Goal: Obtain resource: Download file/media

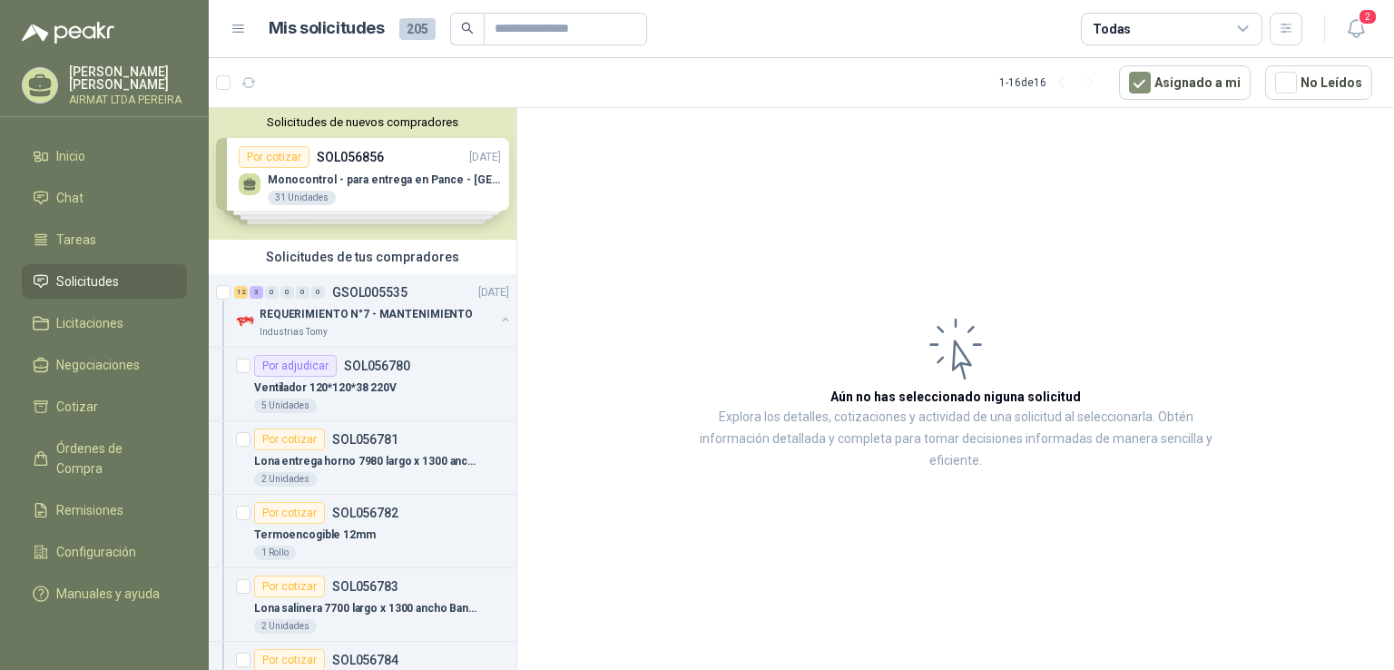
click at [167, 299] on link "Solicitudes" at bounding box center [104, 281] width 165 height 34
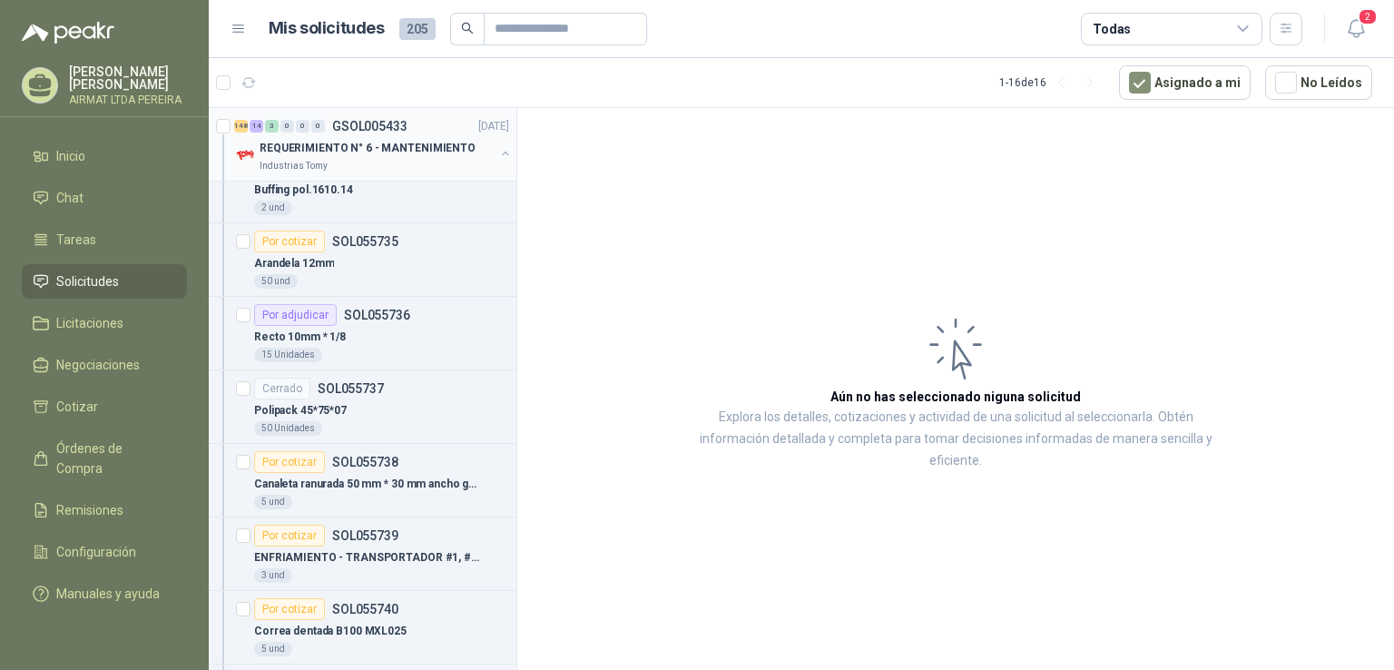
click at [401, 171] on div "Industrias Tomy" at bounding box center [377, 166] width 235 height 15
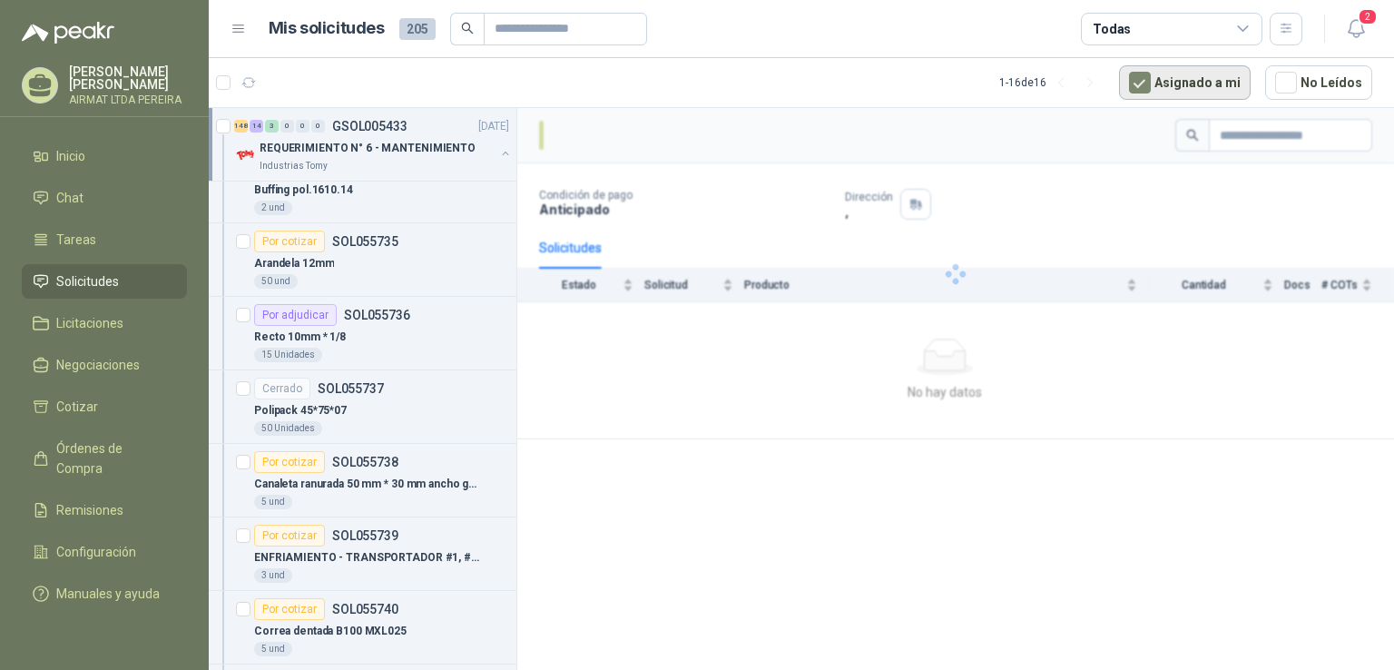
click at [1191, 83] on button "Asignado a mi" at bounding box center [1185, 82] width 132 height 34
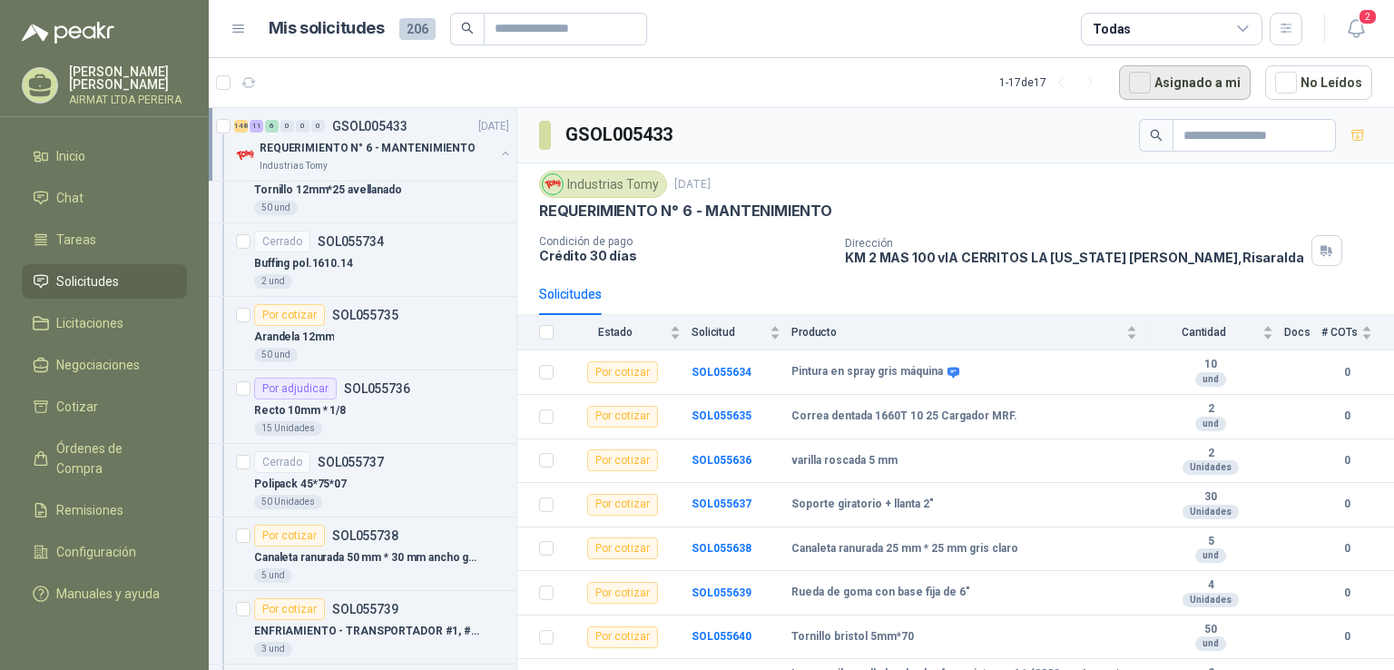
scroll to position [9238, 0]
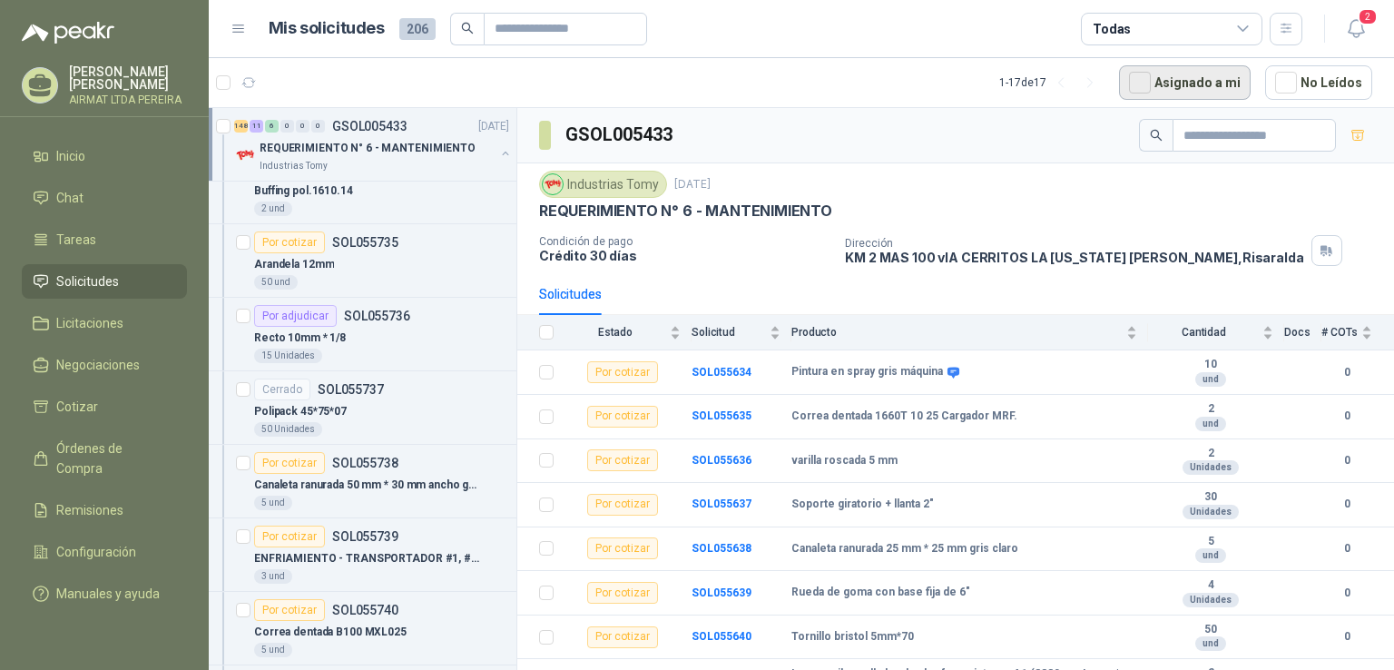
click at [1211, 74] on button "Asignado a mi" at bounding box center [1185, 82] width 132 height 34
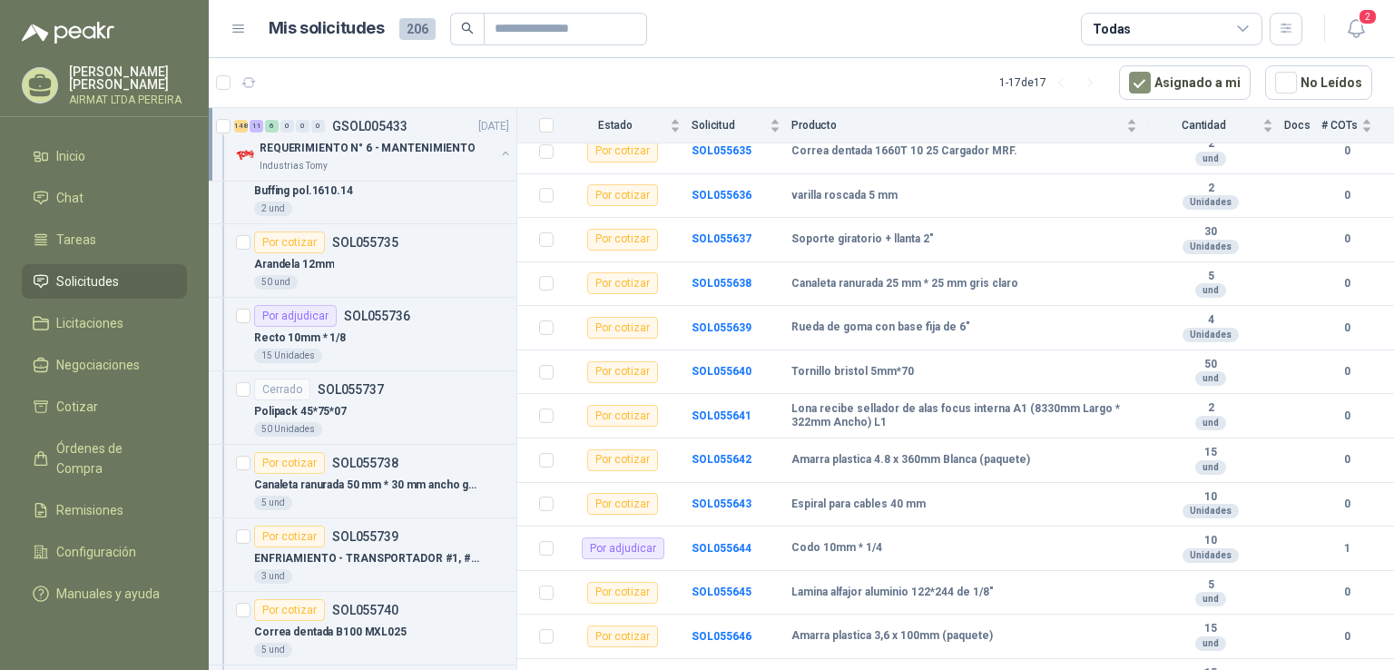
scroll to position [272, 0]
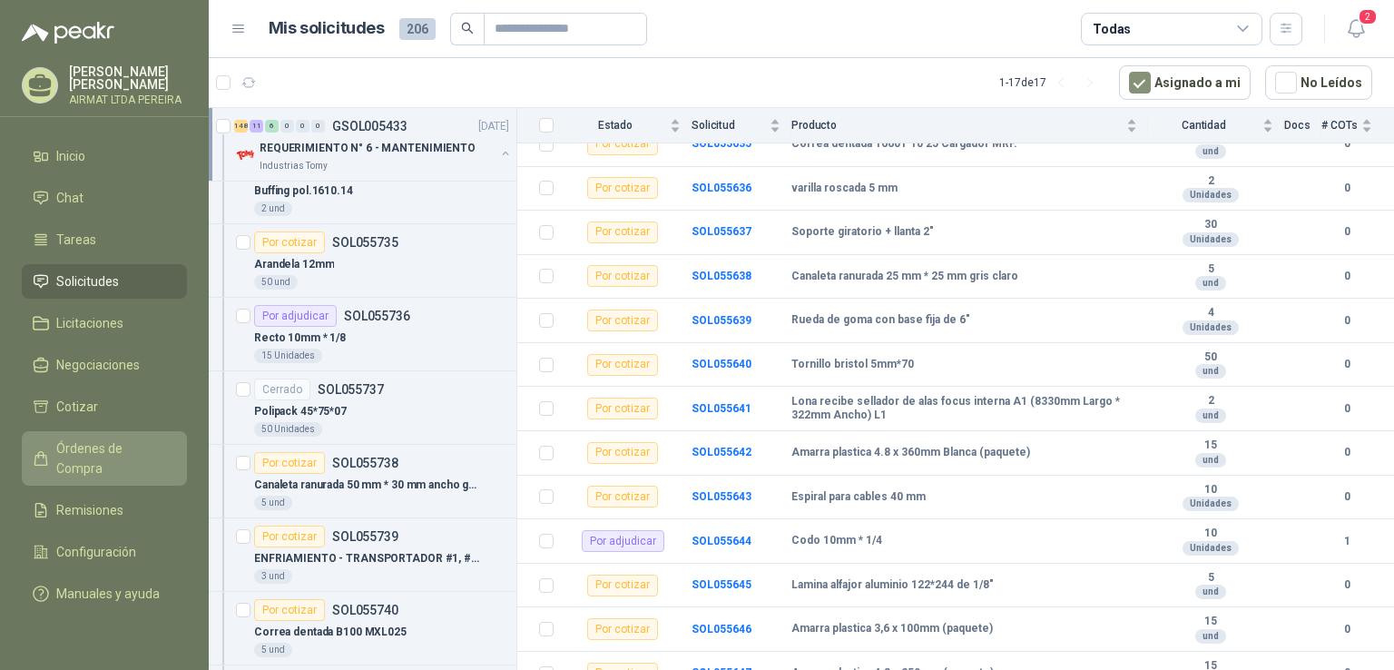
click at [112, 466] on span "Órdenes de Compra" at bounding box center [112, 458] width 113 height 40
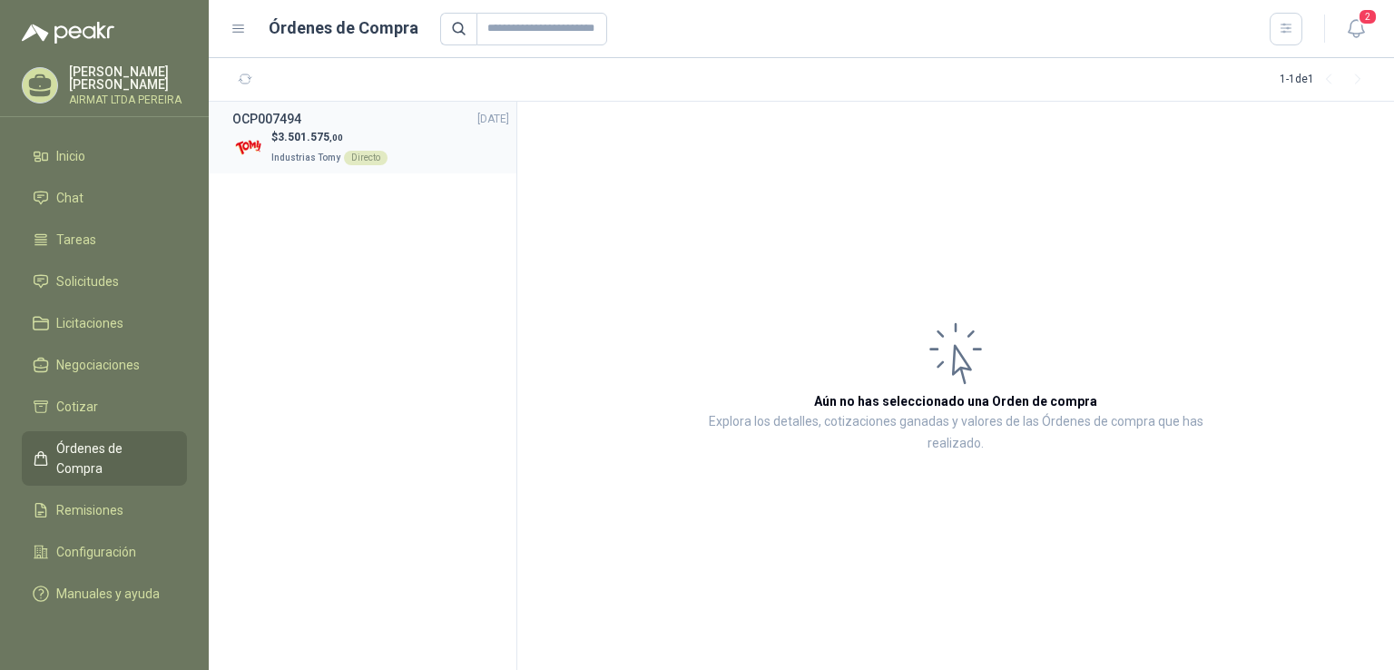
click at [272, 147] on p "Industrias Tomy Directo" at bounding box center [329, 156] width 116 height 20
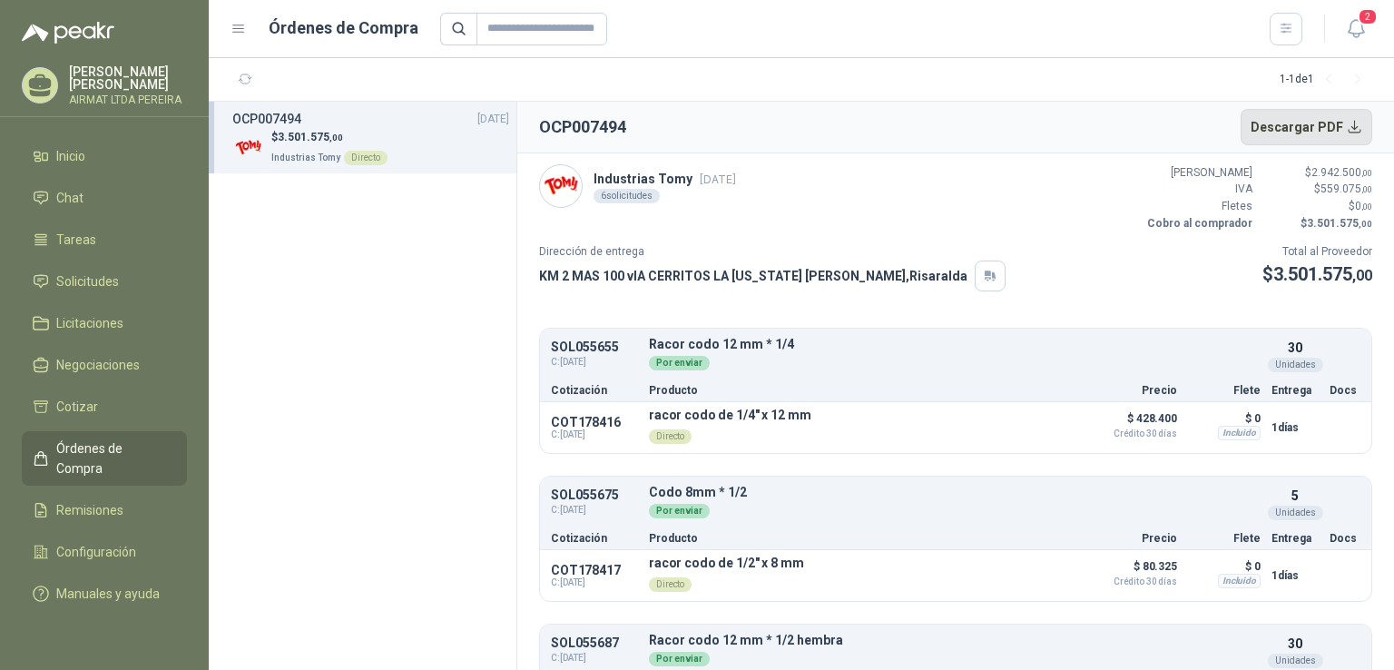
click at [1354, 131] on button "Descargar PDF" at bounding box center [1306, 127] width 132 height 36
